Goal: Navigation & Orientation: Find specific page/section

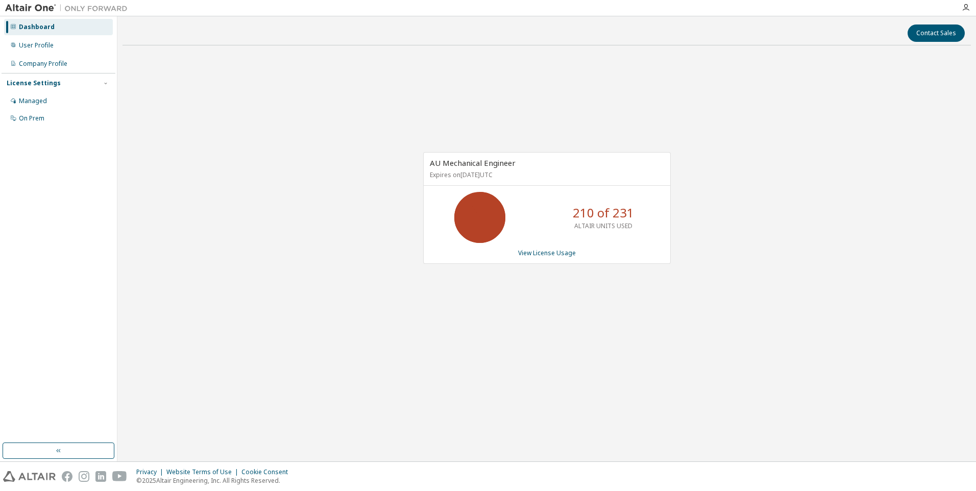
click at [790, 140] on div "AU Mechanical Engineer Expires on June 1, 2026 UTC 210 of 231 ALTAIR UNITS USED…" at bounding box center [546, 213] width 848 height 319
